Goal: Task Accomplishment & Management: Understand process/instructions

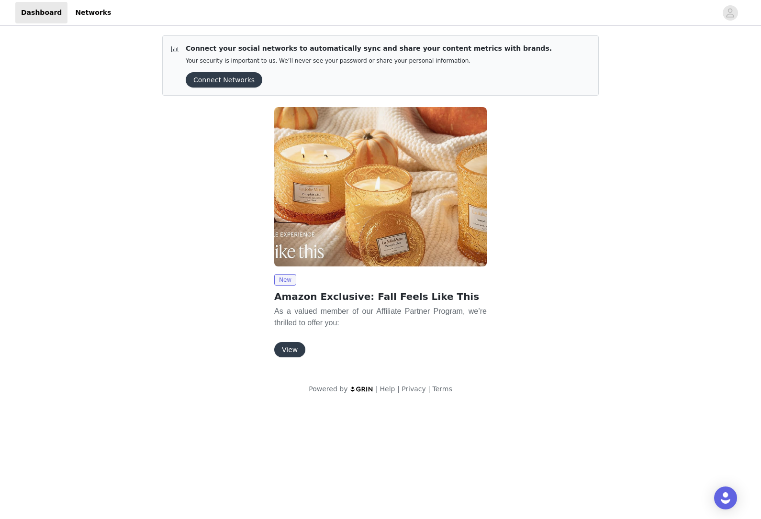
click at [295, 344] on button "View" at bounding box center [289, 349] width 31 height 15
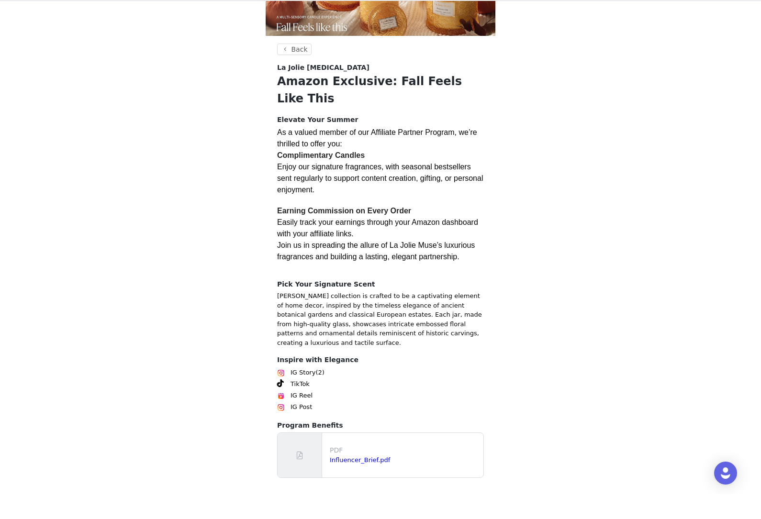
scroll to position [60, 0]
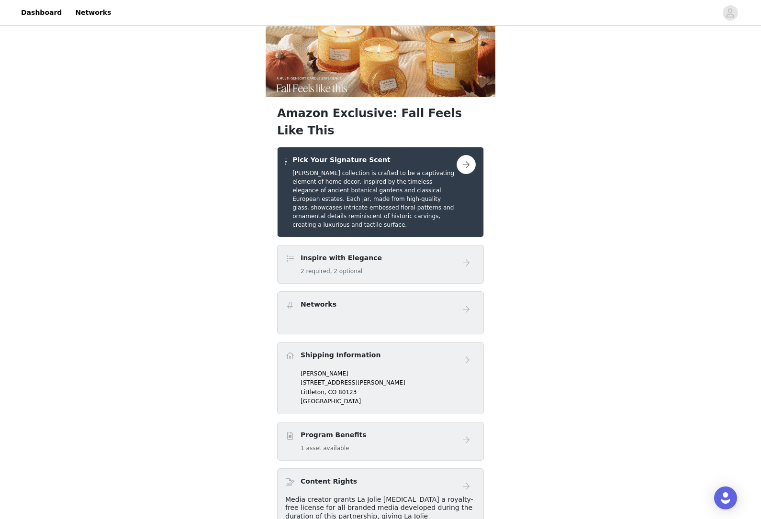
scroll to position [29, 0]
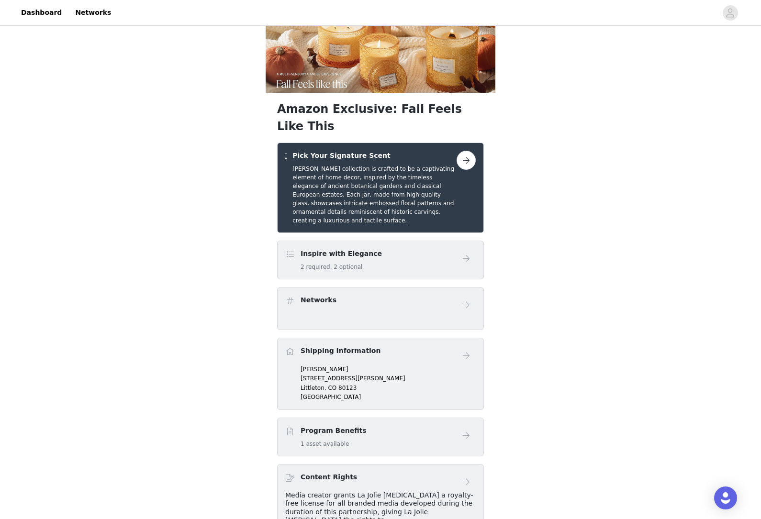
click at [474, 151] on link at bounding box center [466, 160] width 19 height 19
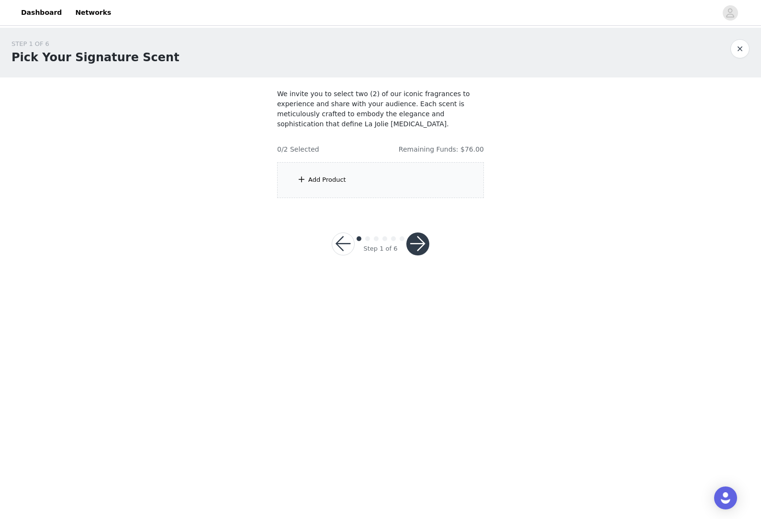
click at [401, 175] on div "Add Product" at bounding box center [380, 180] width 207 height 36
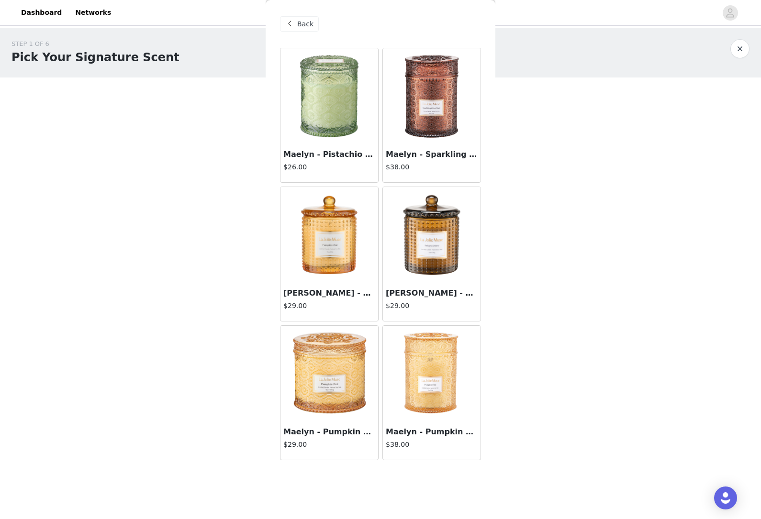
click at [447, 261] on img at bounding box center [432, 235] width 96 height 96
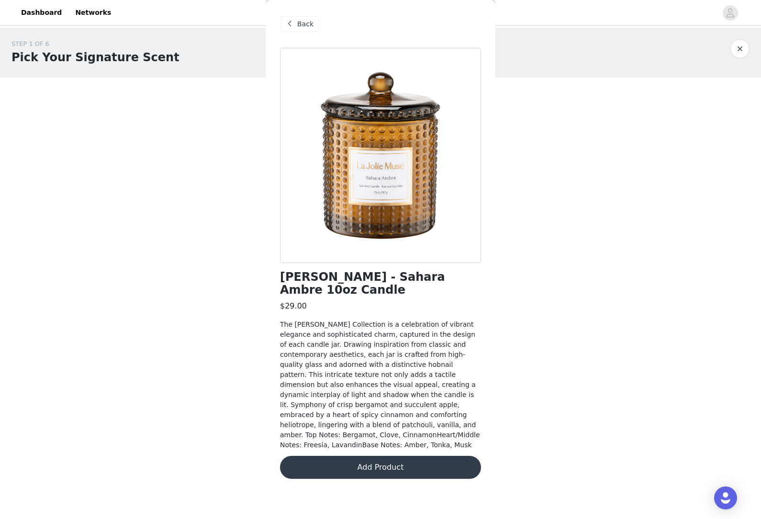
click at [426, 456] on button "Add Product" at bounding box center [380, 467] width 201 height 23
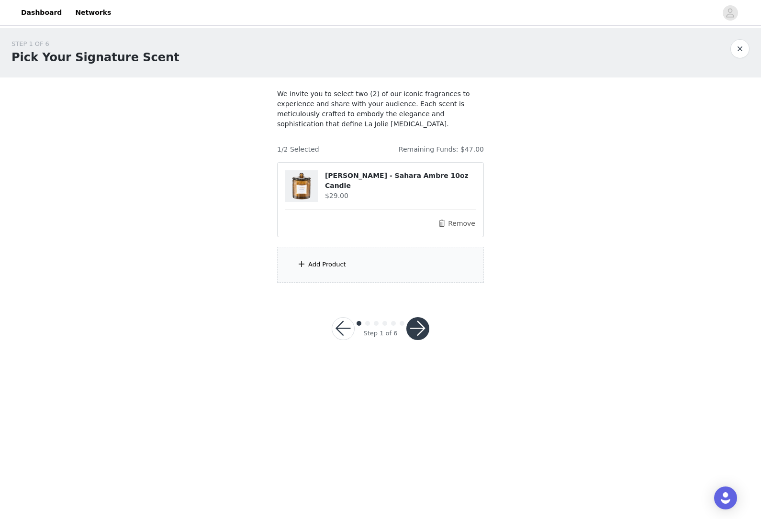
click at [437, 260] on div "Add Product" at bounding box center [380, 265] width 207 height 36
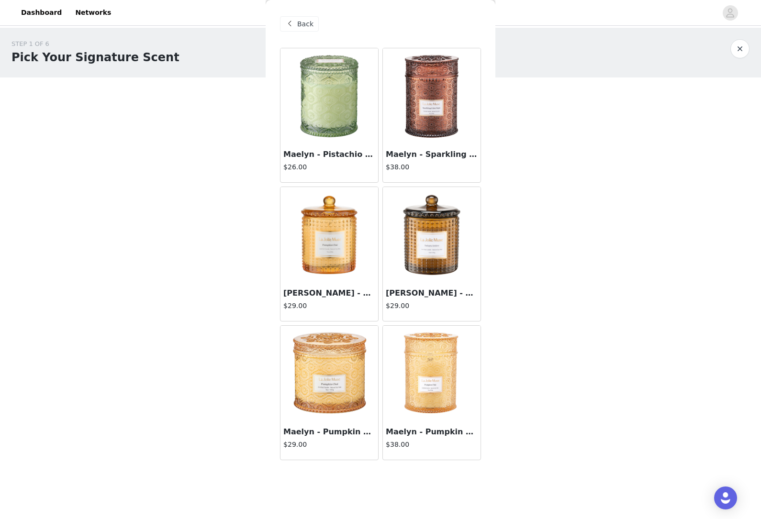
click at [445, 126] on img at bounding box center [432, 96] width 96 height 96
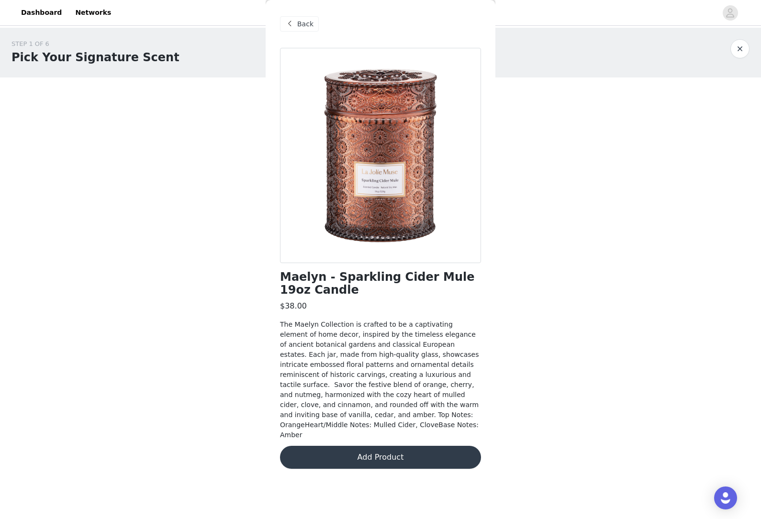
click at [434, 446] on button "Add Product" at bounding box center [380, 457] width 201 height 23
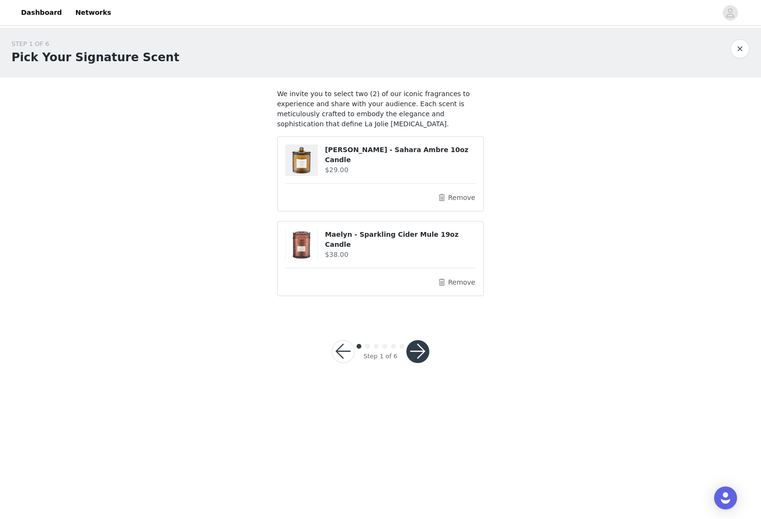
click at [416, 344] on button "button" at bounding box center [417, 351] width 23 height 23
